Goal: Information Seeking & Learning: Learn about a topic

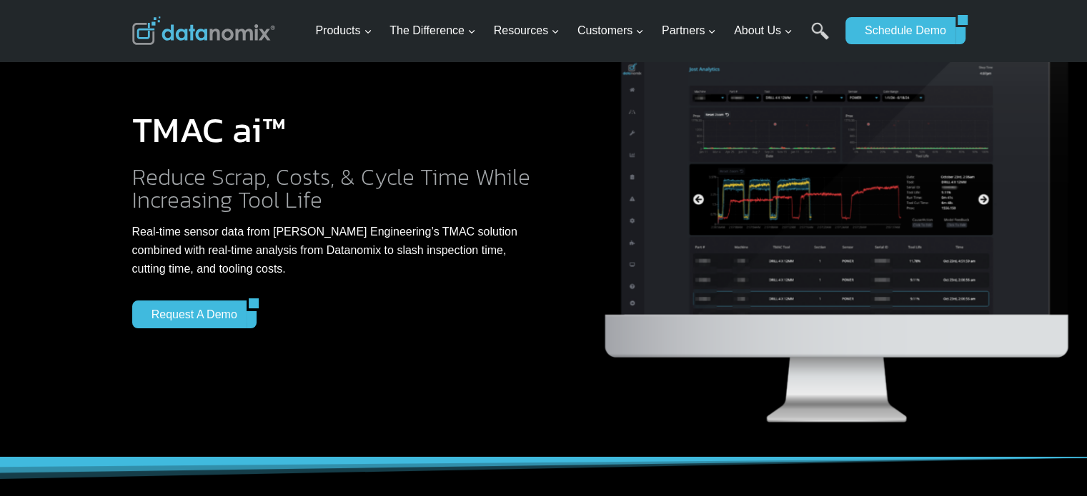
scroll to position [71, 0]
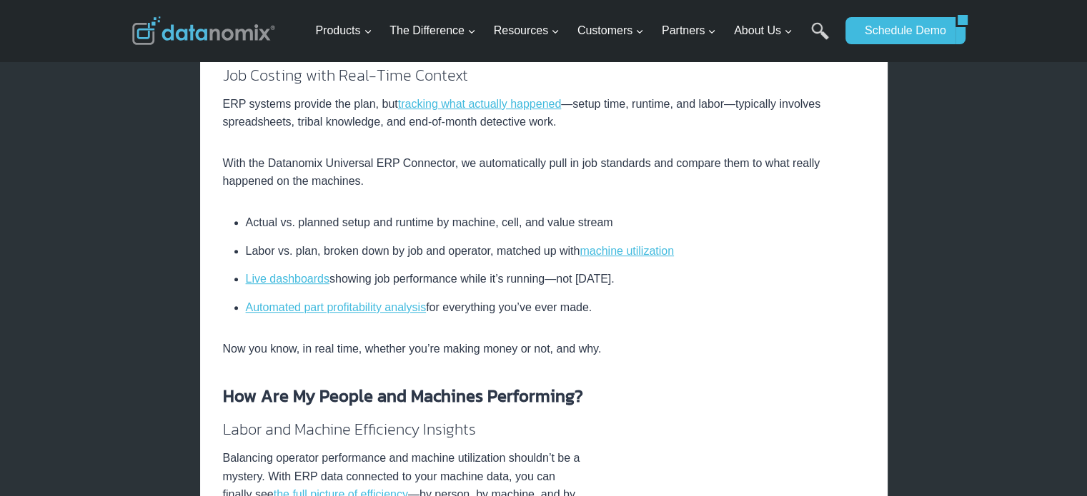
scroll to position [857, 0]
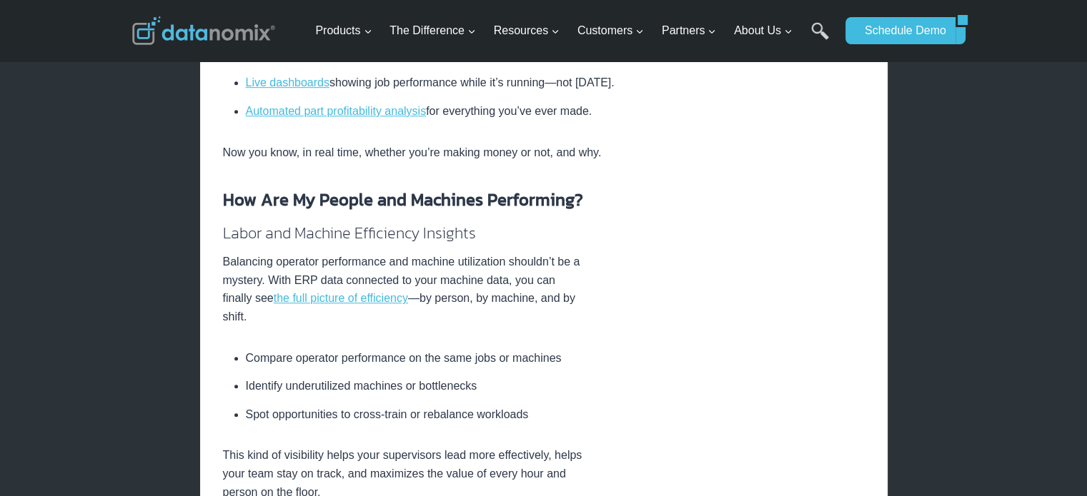
click at [217, 47] on div at bounding box center [203, 30] width 143 height 61
click at [221, 35] on img at bounding box center [203, 30] width 143 height 29
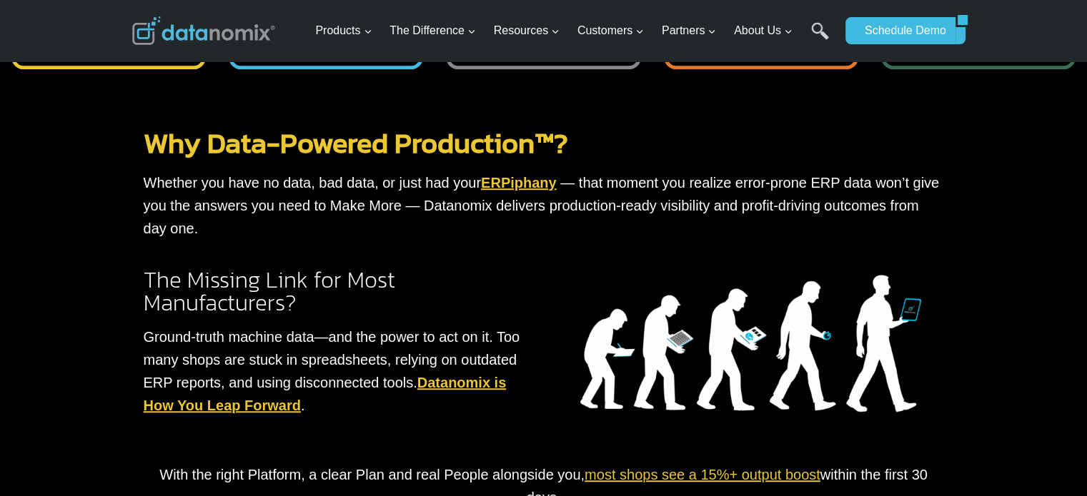
scroll to position [1286, 0]
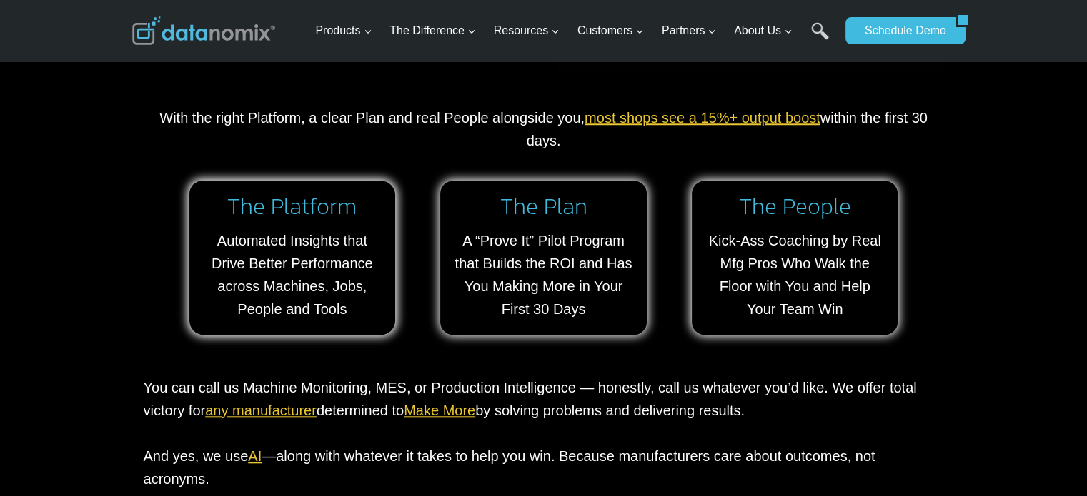
drag, startPoint x: 74, startPoint y: 270, endPoint x: 29, endPoint y: 206, distance: 78.5
click at [29, 206] on div "Why Data-Powered Production™? Whether you have no data, bad data, or just had y…" at bounding box center [543, 152] width 1087 height 835
click at [80, 196] on div "Why Data-Powered Production™? Whether you have no data, bad data, or just had y…" at bounding box center [543, 152] width 1087 height 835
